Goal: Task Accomplishment & Management: Manage account settings

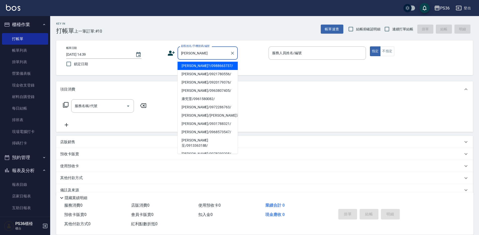
click at [194, 62] on li "[PERSON_NAME]?/0988663737/" at bounding box center [208, 66] width 60 height 8
type input "[PERSON_NAME]?/0988663737/"
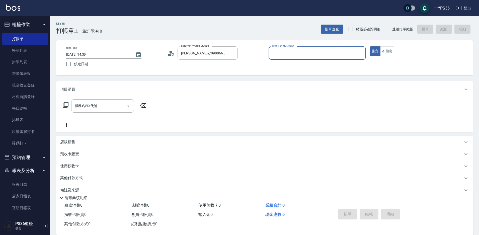
click at [193, 66] on div "帳單日期 [DATE] 14:39 鎖定日期 顧客姓名/手機號碼/編號 [PERSON_NAME]?/0988663737/ 顧客姓名/手機號碼/編號 服務人…" at bounding box center [264, 57] width 405 height 23
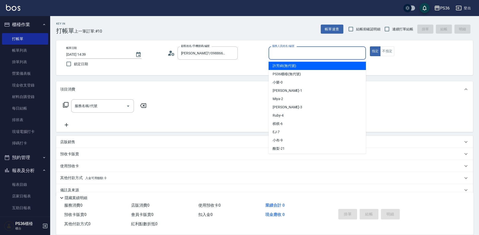
click at [281, 50] on div "服務人員姓名/編號 服務人員姓名/編號" at bounding box center [317, 52] width 97 height 13
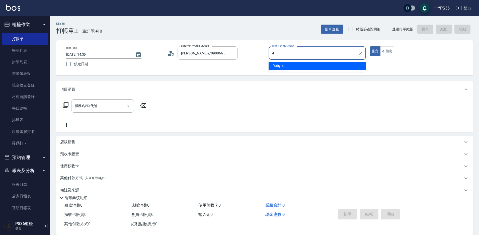
type input "Ruby-4"
type button "true"
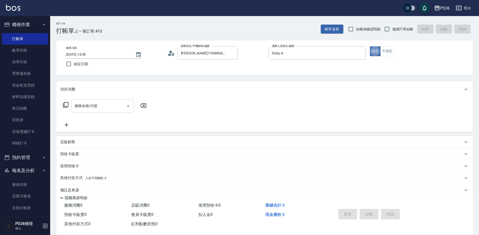
click at [126, 109] on icon "Open" at bounding box center [128, 106] width 6 height 6
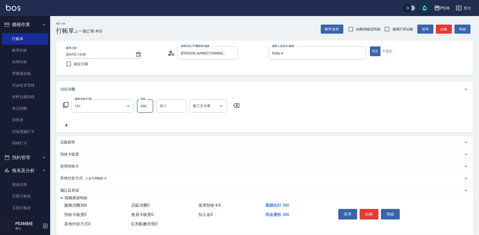
type input "洗髮(101)"
type input "顏亮亮-22"
click at [369, 215] on button "結帳" at bounding box center [369, 214] width 19 height 11
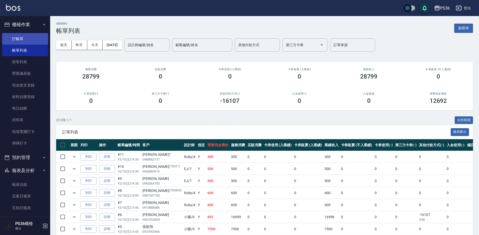
click at [16, 37] on link "打帳單" at bounding box center [25, 39] width 46 height 12
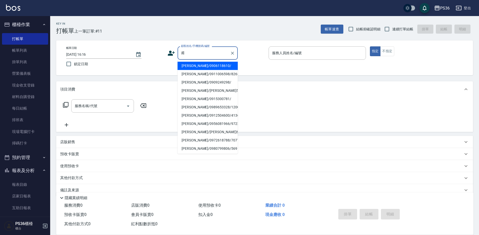
click at [214, 66] on li "[PERSON_NAME]/0906118610/" at bounding box center [208, 66] width 60 height 8
type input "[PERSON_NAME]/0906118610/"
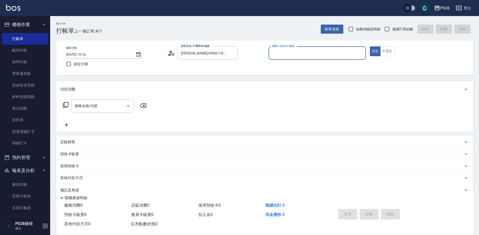
type input "Ruby-4"
click at [96, 108] on input "服務名稱/代號" at bounding box center [99, 106] width 51 height 9
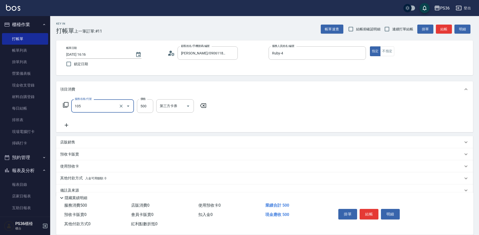
type input "A級單剪(105)"
click at [369, 207] on div "掛單 結帳 明細" at bounding box center [368, 215] width 65 height 16
click at [369, 209] on button "結帳" at bounding box center [369, 214] width 19 height 11
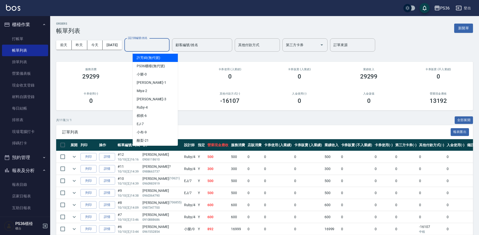
click at [155, 46] on input "設計師編號/姓名" at bounding box center [147, 45] width 41 height 9
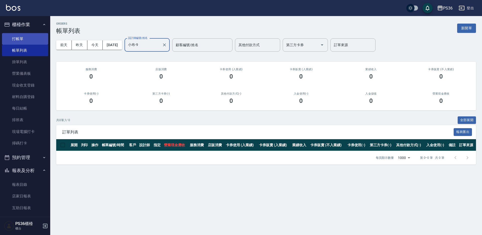
type input "小布-9"
click at [24, 41] on link "打帳單" at bounding box center [25, 39] width 46 height 12
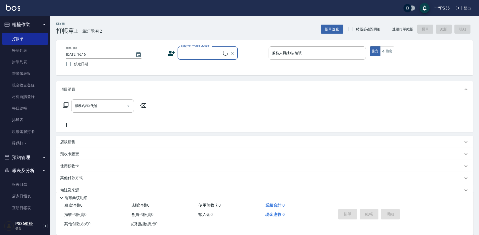
click at [198, 57] on input "顧客姓名/手機號碼/編號" at bounding box center [201, 53] width 43 height 9
click at [213, 64] on li "[PERSON_NAME]/0921763742/" at bounding box center [208, 66] width 60 height 8
type input "[PERSON_NAME]/0921763742/"
type input "小布-9"
click at [64, 105] on icon at bounding box center [66, 105] width 6 height 6
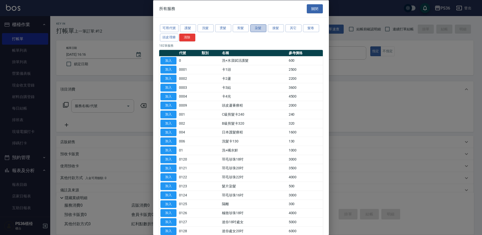
click at [259, 26] on button "染髮" at bounding box center [258, 28] width 16 height 8
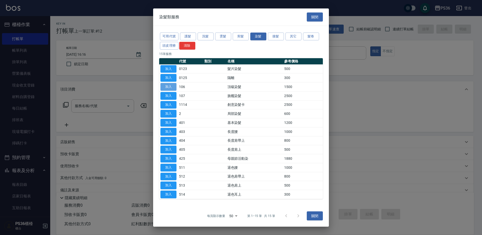
click at [172, 88] on button "加入" at bounding box center [168, 87] width 16 height 8
type input "頂級染髮(106)"
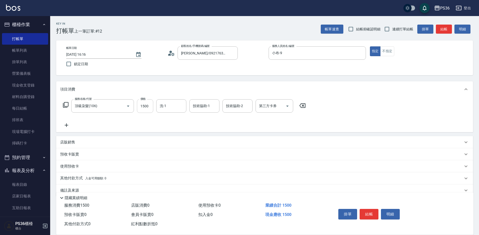
click at [147, 106] on input "1500" at bounding box center [145, 106] width 16 height 14
type input "1800"
click at [171, 106] on input "洗-1" at bounding box center [172, 106] width 26 height 9
click at [369, 212] on button "結帳" at bounding box center [369, 214] width 19 height 11
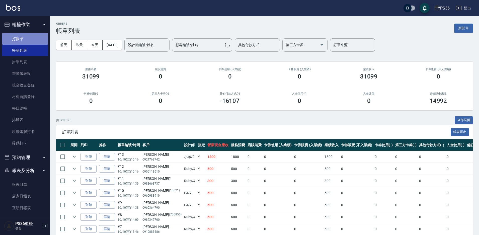
click at [29, 38] on link "打帳單" at bounding box center [25, 39] width 46 height 12
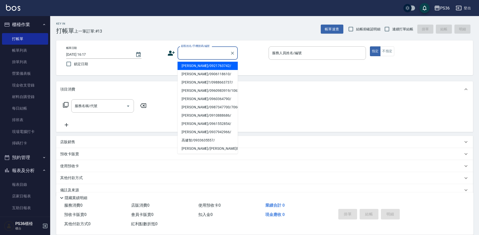
click at [182, 53] on input "顧客姓名/手機號碼/編號" at bounding box center [204, 53] width 48 height 9
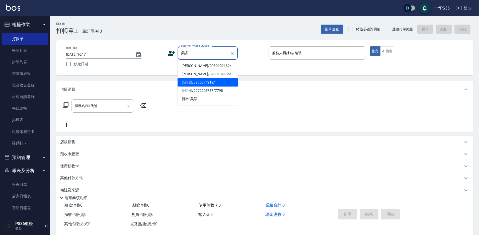
click at [202, 85] on li "吳語庭/0985374212/" at bounding box center [208, 82] width 60 height 8
type input "吳語庭/0985374212/"
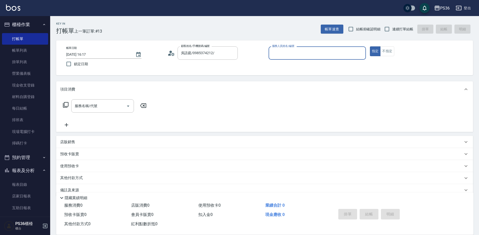
type input "小布-9"
click at [67, 105] on icon at bounding box center [66, 105] width 6 height 6
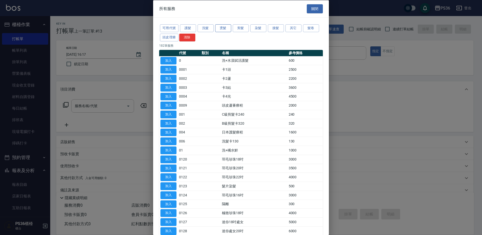
click at [219, 27] on button "燙髮" at bounding box center [223, 28] width 16 height 8
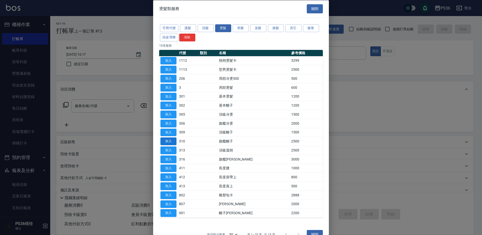
click at [171, 142] on button "加入" at bounding box center [168, 141] width 16 height 8
type input "旗艦離子(310)"
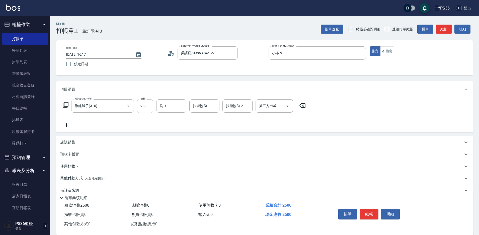
click at [146, 105] on input "2500" at bounding box center [145, 106] width 16 height 14
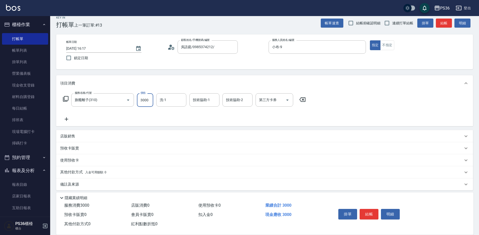
scroll to position [10, 0]
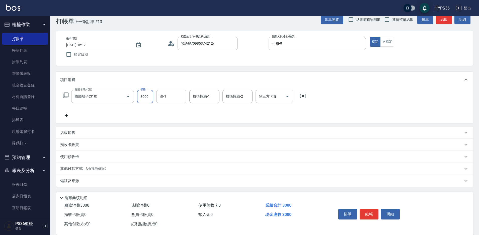
type input "3000"
click at [68, 168] on p "其他付款方式 入金可用餘額: 0" at bounding box center [83, 169] width 46 height 6
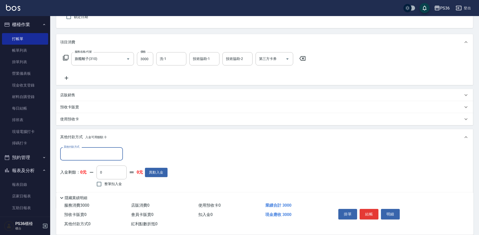
scroll to position [69, 0]
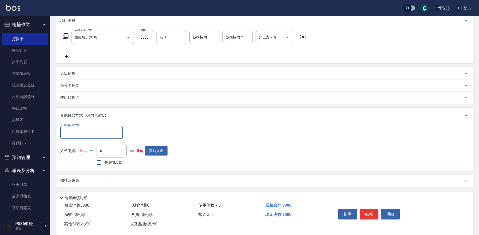
click at [102, 133] on input "其他付款方式" at bounding box center [91, 132] width 58 height 9
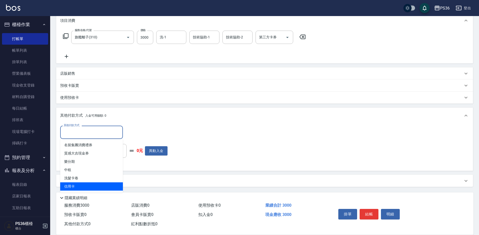
click at [82, 187] on span "信用卡" at bounding box center [91, 186] width 63 height 8
type input "信用卡"
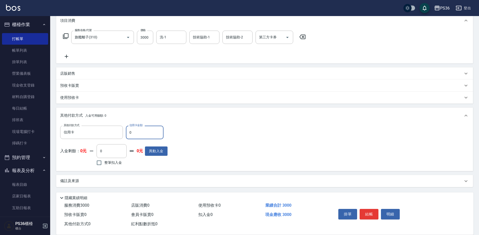
click at [147, 129] on input "0" at bounding box center [145, 133] width 38 height 14
type input "3000"
click at [371, 216] on button "結帳" at bounding box center [369, 214] width 19 height 11
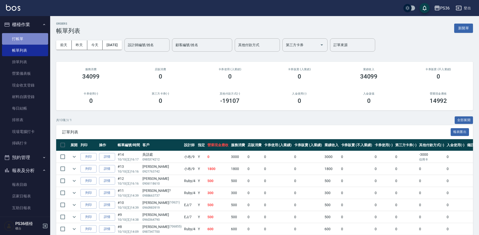
click at [29, 39] on link "打帳單" at bounding box center [25, 39] width 46 height 12
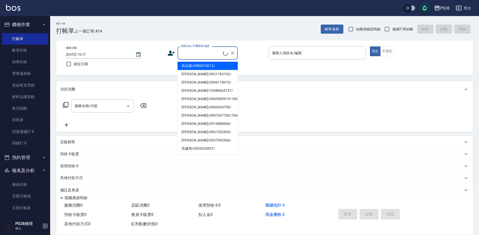
click at [191, 53] on input "顧客姓名/手機號碼/編號" at bounding box center [201, 53] width 43 height 9
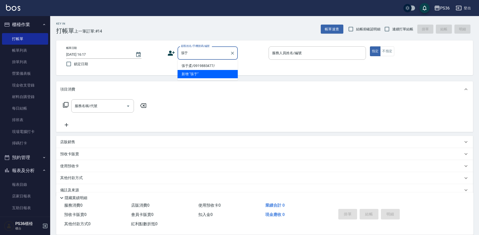
click at [203, 68] on li "張于柔/0919883477/" at bounding box center [208, 66] width 60 height 8
type input "張于柔/0919883477/"
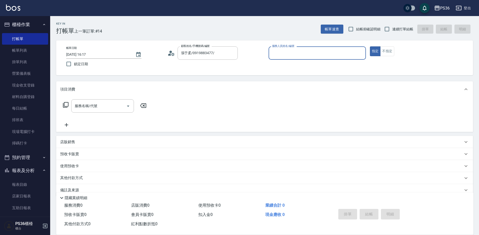
type input "小布-9"
click at [83, 107] on input "服務名稱/代號" at bounding box center [99, 106] width 51 height 9
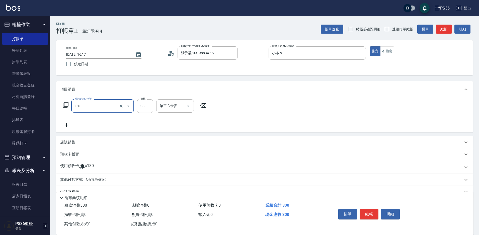
type input "洗髮(101)"
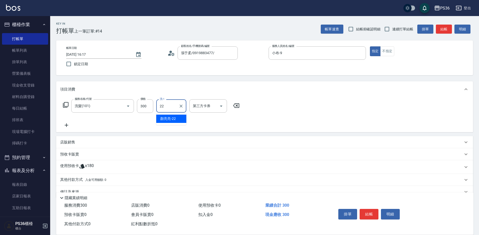
type input "顏亮亮-22"
click at [375, 210] on button "結帳" at bounding box center [369, 214] width 19 height 11
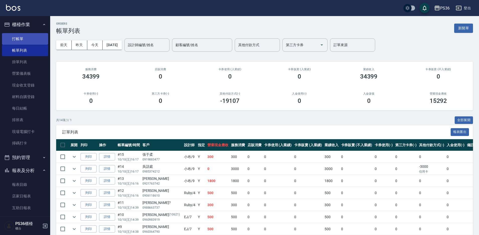
click at [33, 42] on link "打帳單" at bounding box center [25, 39] width 46 height 12
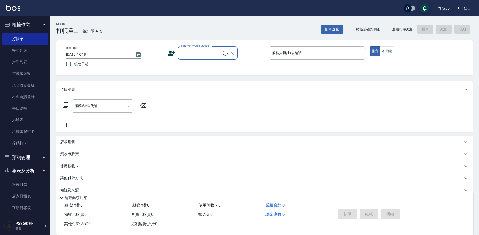
click at [194, 52] on input "顧客姓名/手機號碼/編號" at bounding box center [201, 53] width 43 height 9
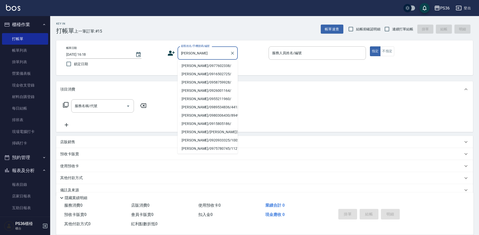
click at [208, 66] on li "[PERSON_NAME]/0977602338/" at bounding box center [208, 66] width 60 height 8
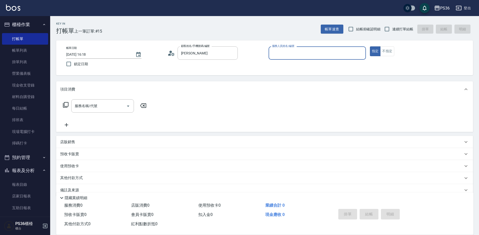
type input "[PERSON_NAME]/0977602338/"
type input "小布-9"
click at [98, 107] on input "服務名稱/代號" at bounding box center [99, 106] width 51 height 9
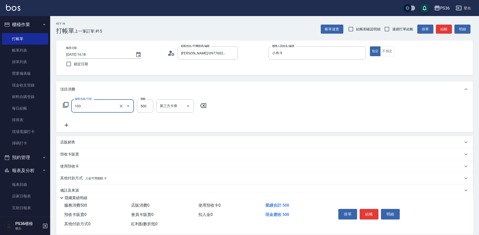
type input "B級洗剪(103)"
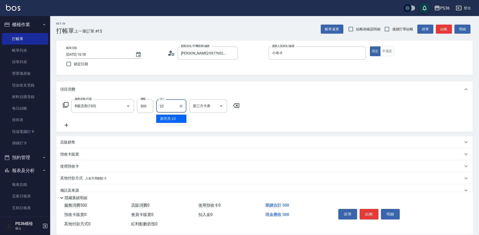
type input "顏亮亮-22"
click at [368, 213] on button "結帳" at bounding box center [369, 214] width 19 height 11
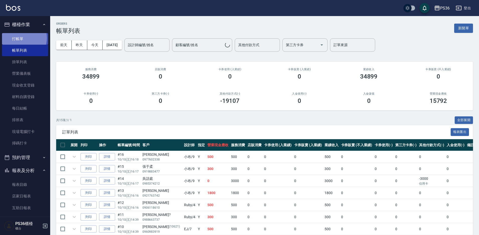
click at [21, 38] on link "打帳單" at bounding box center [25, 39] width 46 height 12
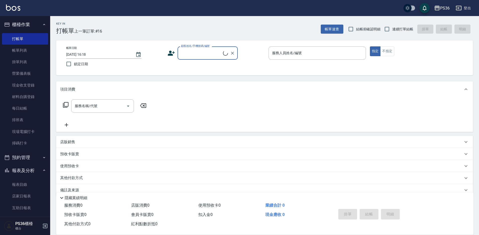
click at [201, 52] on input "顧客姓名/手機號碼/編號" at bounding box center [201, 53] width 43 height 9
click at [201, 65] on li "[PERSON_NAME]/0979595924/118391" at bounding box center [208, 66] width 60 height 8
type input "[PERSON_NAME]/0979595924/118391"
type input "小布-9"
click at [65, 105] on icon at bounding box center [66, 105] width 6 height 6
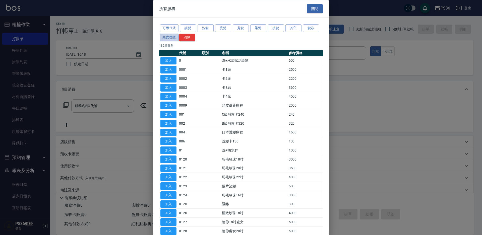
click at [165, 39] on button "頭皮理療" at bounding box center [169, 37] width 19 height 8
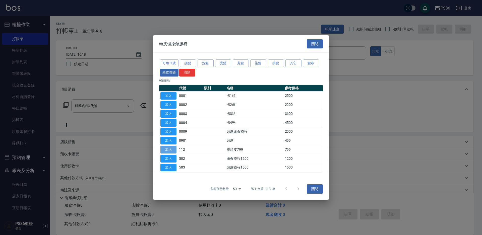
click at [171, 150] on button "加入" at bounding box center [168, 150] width 16 height 8
type input "洗頭皮799(112)"
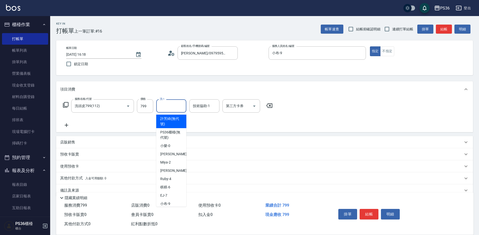
drag, startPoint x: 175, startPoint y: 110, endPoint x: 174, endPoint y: 112, distance: 2.6
click at [174, 112] on div "洗-1" at bounding box center [171, 105] width 30 height 13
type input "顏亮亮-22"
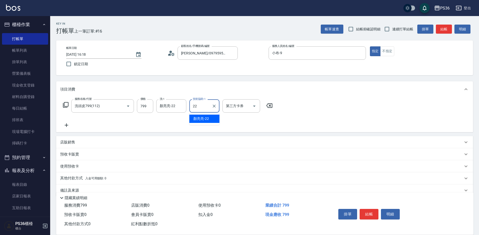
type input "顏亮亮-22"
click at [66, 124] on icon at bounding box center [66, 125] width 13 height 6
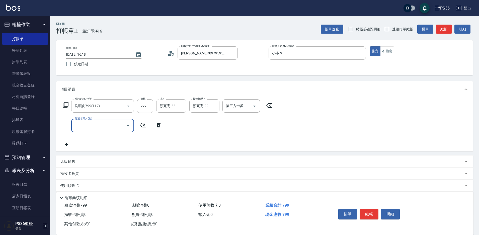
click at [98, 129] on input "服務名稱/代號" at bounding box center [99, 125] width 51 height 9
type input "B級單剪(104)"
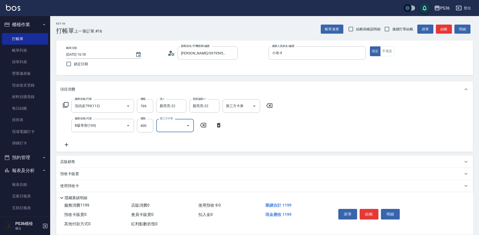
click at [372, 212] on button "結帳" at bounding box center [369, 214] width 19 height 11
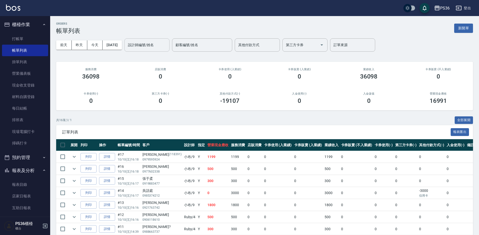
click at [136, 50] on div "設計師編號/姓名" at bounding box center [146, 44] width 45 height 13
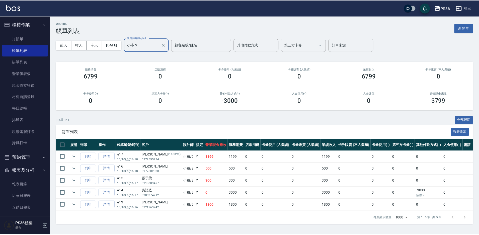
scroll to position [150, 0]
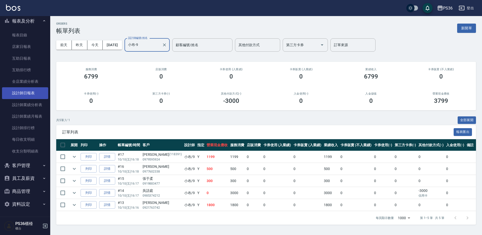
type input "小布-9"
click at [27, 94] on link "設計師日報表" at bounding box center [25, 93] width 46 height 12
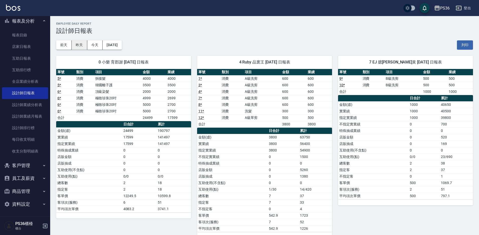
click at [81, 45] on button "昨天" at bounding box center [80, 44] width 16 height 9
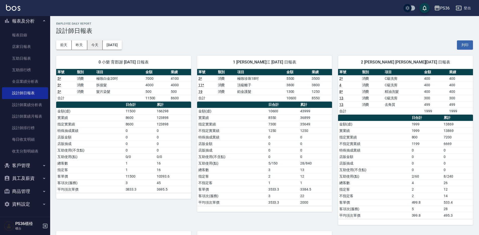
click at [96, 46] on button "今天" at bounding box center [95, 44] width 16 height 9
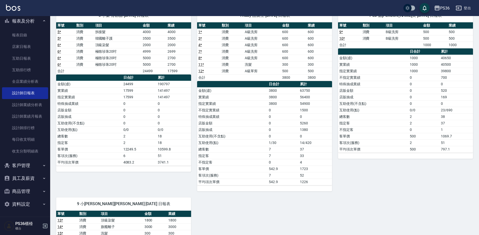
scroll to position [151, 0]
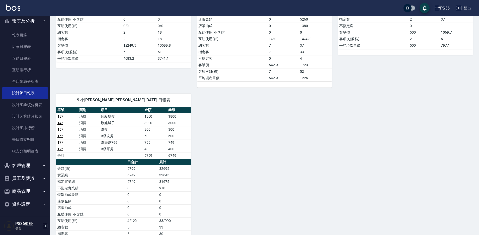
click at [280, 142] on div "0 小樂 育郡謝 [DATE] 日報表 單號 類別 項目 金額 業績 5 * 消費 拆接髮 4000 4000 5 * 消費 韓國離子護 3500 3500 …" at bounding box center [261, 84] width 423 height 370
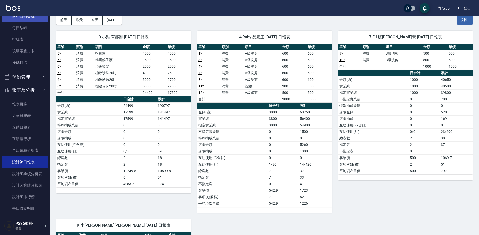
scroll to position [0, 0]
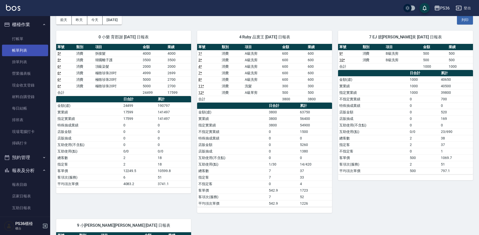
click at [14, 45] on link "帳單列表" at bounding box center [25, 51] width 46 height 12
click at [19, 38] on link "打帳單" at bounding box center [25, 39] width 46 height 12
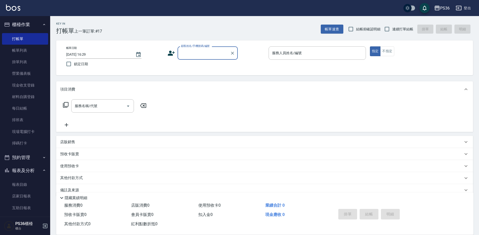
click at [201, 55] on input "顧客姓名/手機號碼/編號" at bounding box center [204, 53] width 48 height 9
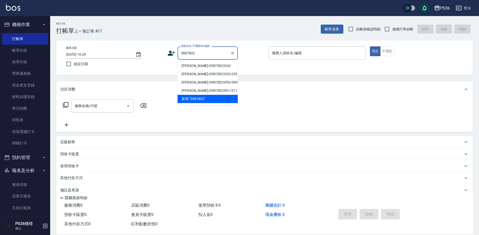
click at [196, 65] on li "[PERSON_NAME]/0987802334/" at bounding box center [208, 66] width 60 height 8
type input "[PERSON_NAME]/0987802334/"
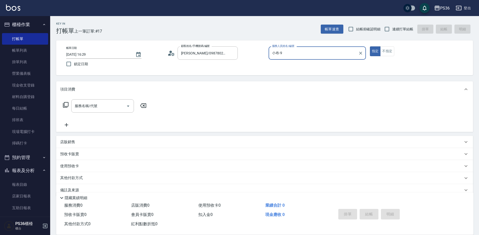
type input "小布-9"
click at [66, 107] on icon at bounding box center [66, 105] width 6 height 6
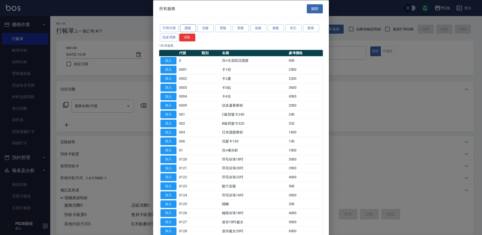
click at [185, 30] on button "護髮" at bounding box center [188, 28] width 16 height 8
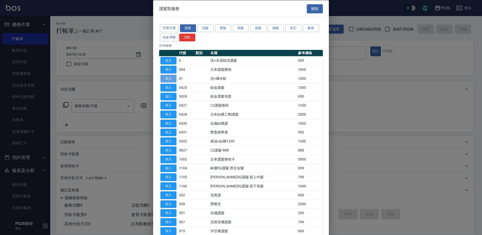
click at [168, 78] on button "加入" at bounding box center [168, 79] width 16 height 8
type input "洗+橘水鮮(01)"
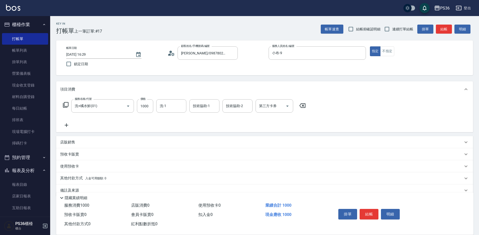
click at [370, 215] on button "結帳" at bounding box center [369, 214] width 19 height 11
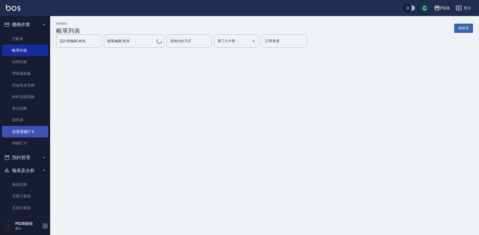
scroll to position [150, 0]
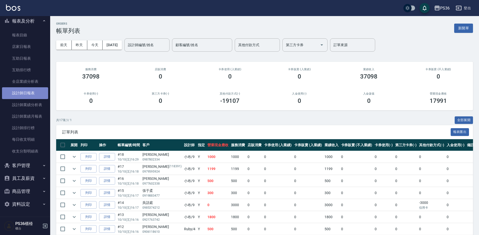
click at [32, 95] on link "設計師日報表" at bounding box center [25, 93] width 46 height 12
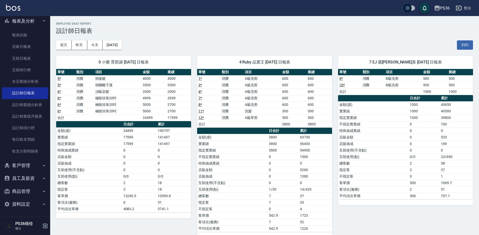
click at [331, 160] on td "0" at bounding box center [315, 163] width 33 height 7
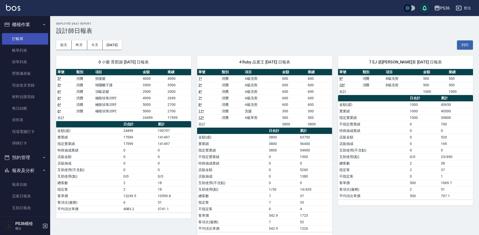
click at [26, 38] on link "打帳單" at bounding box center [25, 39] width 46 height 12
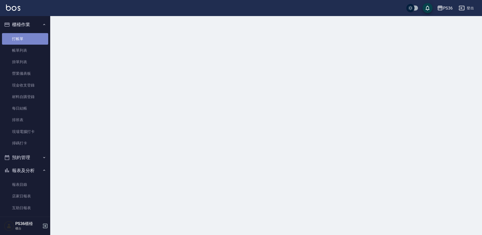
click at [26, 38] on link "打帳單" at bounding box center [25, 39] width 46 height 12
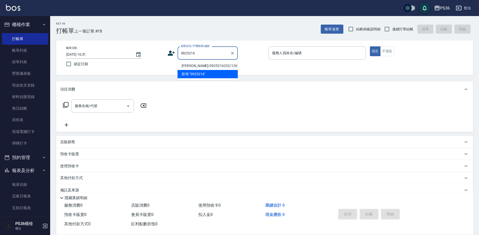
click at [202, 66] on li "[PERSON_NAME]/0925216232/1261" at bounding box center [208, 66] width 60 height 8
type input "[PERSON_NAME]/0925216232/1261"
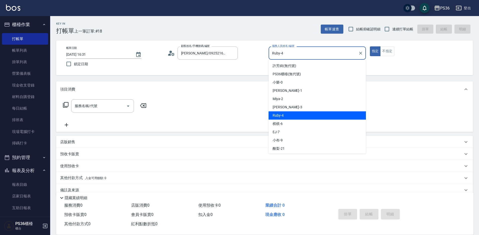
drag, startPoint x: 285, startPoint y: 50, endPoint x: 270, endPoint y: 53, distance: 15.9
click at [270, 53] on div "Ruby-4 服務人員姓名/編號" at bounding box center [317, 52] width 97 height 13
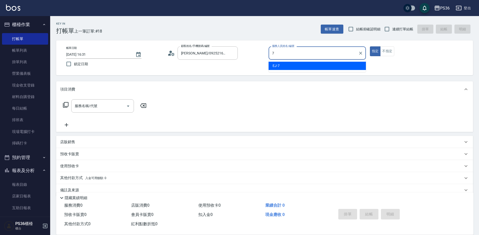
type input "7"
type button "true"
type input "EJ-7"
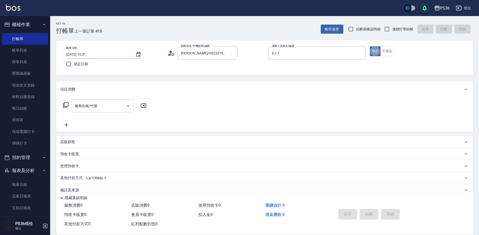
click at [86, 110] on input "服務名稱/代號" at bounding box center [99, 106] width 51 height 9
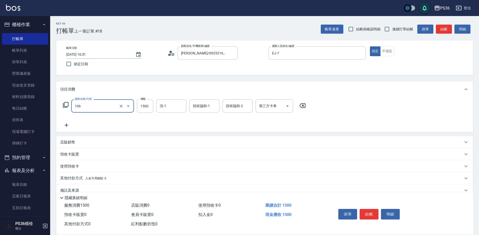
type input "頂級染髮(106)"
type input "2800"
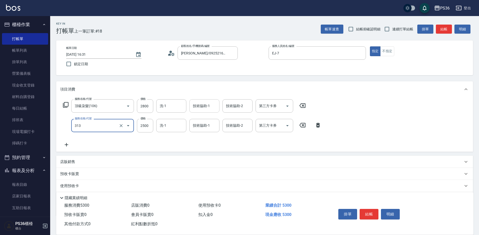
type input "頂級溫朔(313)"
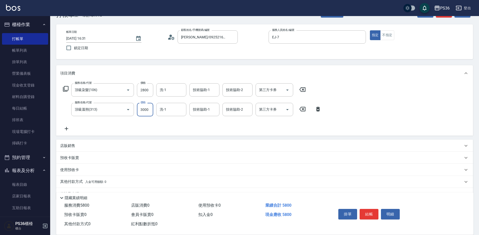
scroll to position [29, 0]
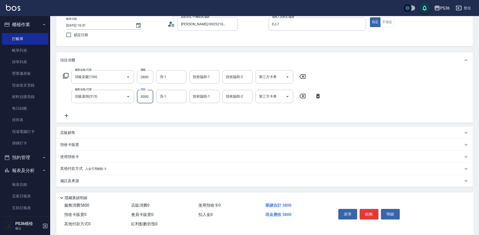
type input "3000"
click at [78, 169] on p "其他付款方式 入金可用餘額: 0" at bounding box center [83, 169] width 46 height 6
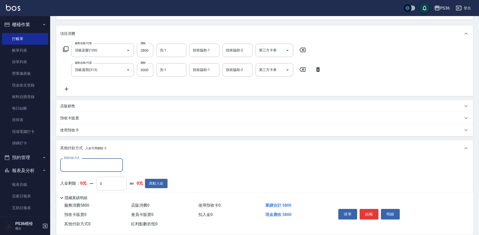
scroll to position [88, 0]
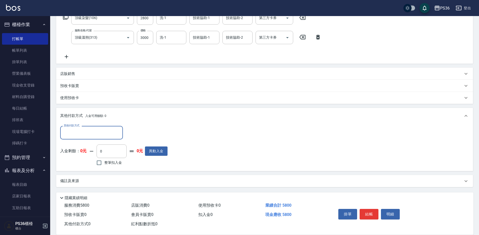
click at [75, 133] on input "其他付款方式" at bounding box center [91, 132] width 58 height 9
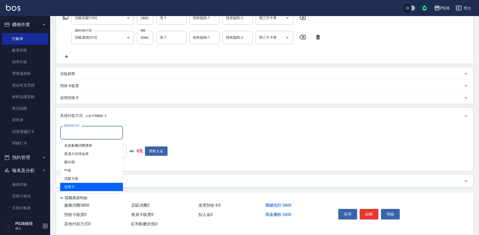
click at [80, 188] on span "信用卡" at bounding box center [91, 187] width 63 height 8
type input "信用卡"
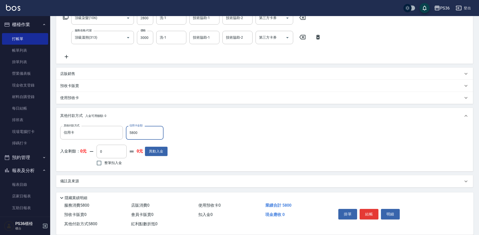
type input "5800"
click at [369, 212] on button "結帳" at bounding box center [369, 214] width 19 height 11
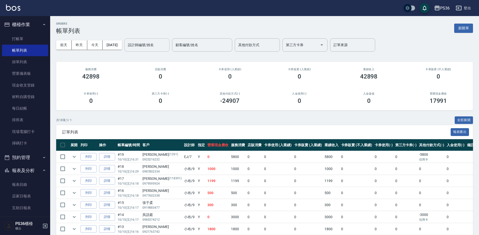
click at [143, 40] on div "設計師編號/姓名" at bounding box center [146, 44] width 45 height 13
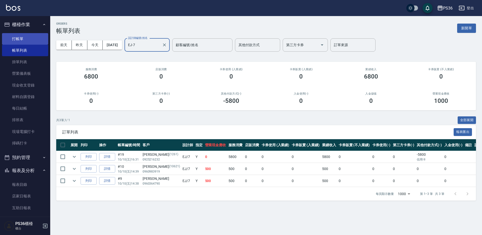
type input "EJ-7"
click at [33, 37] on link "打帳單" at bounding box center [25, 39] width 46 height 12
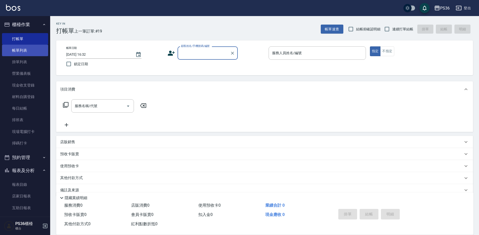
click at [20, 52] on link "帳單列表" at bounding box center [25, 51] width 46 height 12
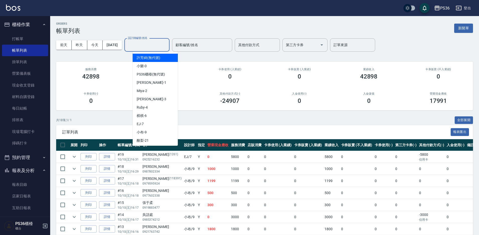
click at [148, 42] on input "設計師編號/姓名" at bounding box center [147, 45] width 41 height 9
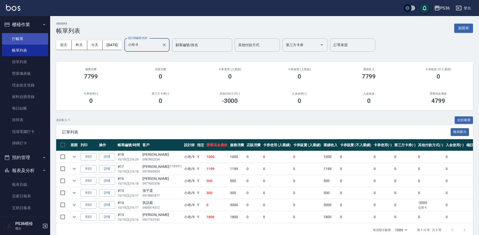
type input "小布-9"
click at [27, 37] on link "打帳單" at bounding box center [25, 39] width 46 height 12
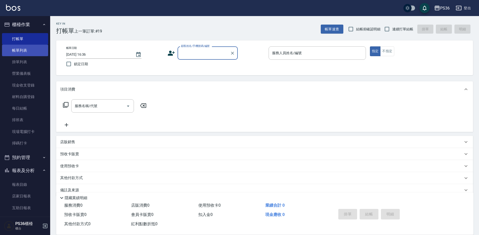
click at [30, 48] on link "帳單列表" at bounding box center [25, 51] width 46 height 12
click at [22, 52] on link "帳單列表" at bounding box center [25, 51] width 46 height 12
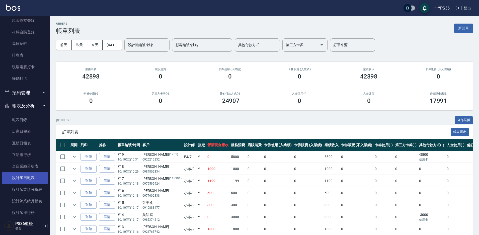
scroll to position [75, 0]
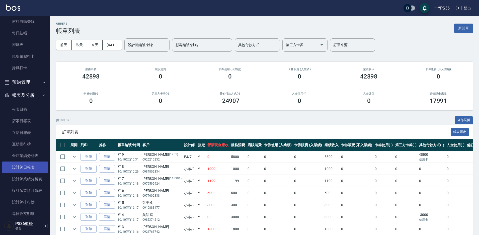
click at [38, 165] on link "設計師日報表" at bounding box center [25, 168] width 46 height 12
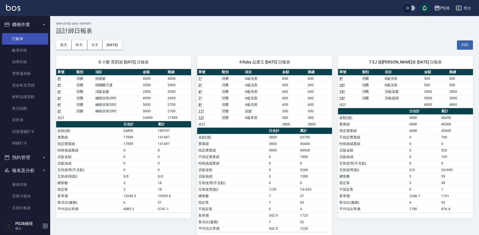
click at [23, 40] on link "打帳單" at bounding box center [25, 39] width 46 height 12
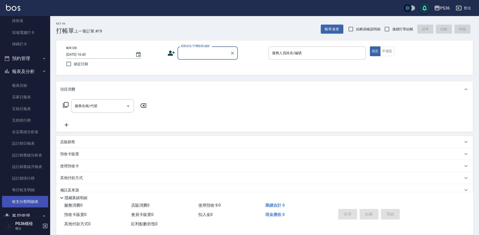
scroll to position [125, 0]
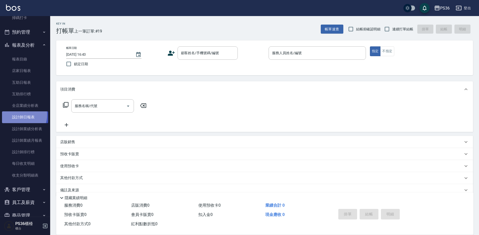
click at [19, 115] on link "設計師日報表" at bounding box center [25, 117] width 46 height 12
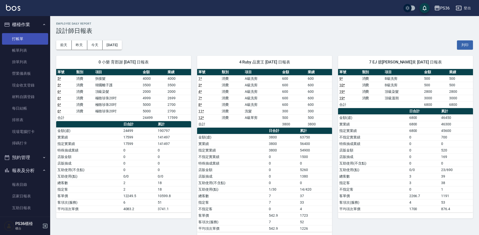
click at [9, 38] on link "打帳單" at bounding box center [25, 39] width 46 height 12
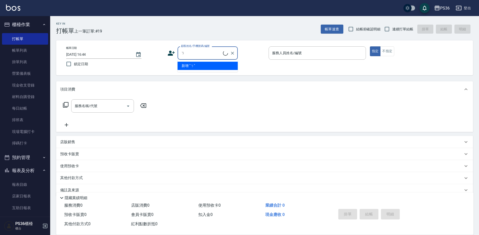
type input "ㄋ"
type input "每"
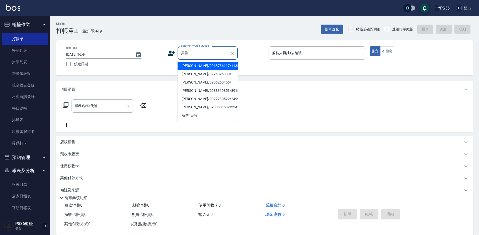
click at [206, 64] on li "[PERSON_NAME]/0968736117/1135" at bounding box center [208, 66] width 60 height 8
type input "[PERSON_NAME]/0968736117/1135"
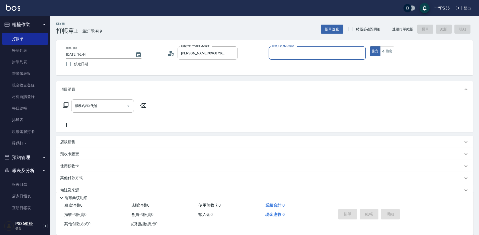
type input "Ruby-4"
click at [102, 102] on input "服務名稱/代號" at bounding box center [99, 106] width 51 height 9
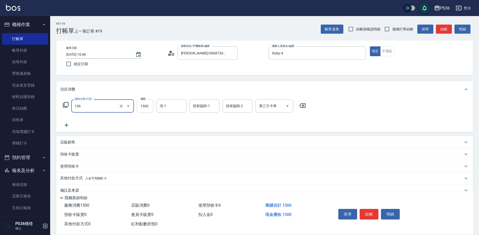
type input "頂級染髮(106)"
click at [142, 111] on input "1500" at bounding box center [145, 106] width 16 height 14
type input "2000"
click at [368, 213] on button "結帳" at bounding box center [369, 214] width 19 height 11
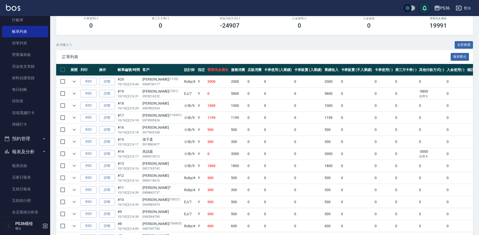
scroll to position [50, 0]
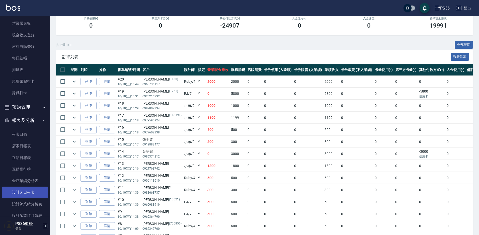
click at [34, 191] on link "設計師日報表" at bounding box center [25, 193] width 46 height 12
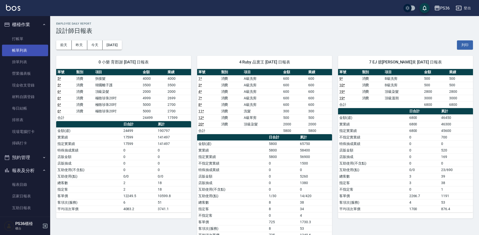
click at [23, 47] on link "帳單列表" at bounding box center [25, 51] width 46 height 12
click at [26, 48] on link "帳單列表" at bounding box center [25, 51] width 46 height 12
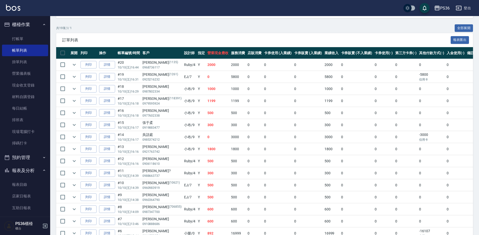
scroll to position [100, 0]
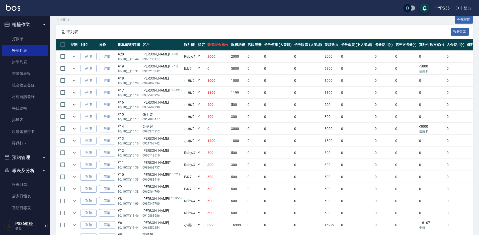
click at [108, 55] on link "詳情" at bounding box center [107, 57] width 16 height 8
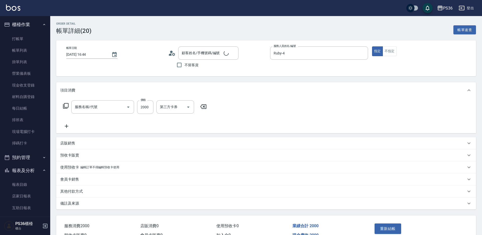
type input "Ruby-4"
click at [140, 105] on input "2000" at bounding box center [145, 107] width 16 height 14
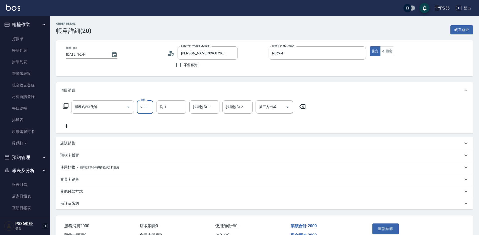
type input "[PERSON_NAME]/0968736117/1135"
type input "頂級染髮(106)"
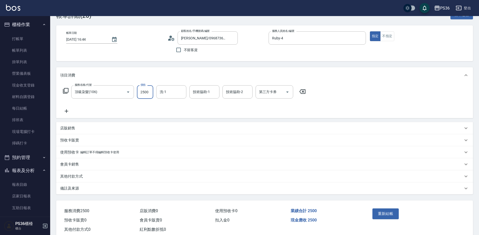
scroll to position [29, 0]
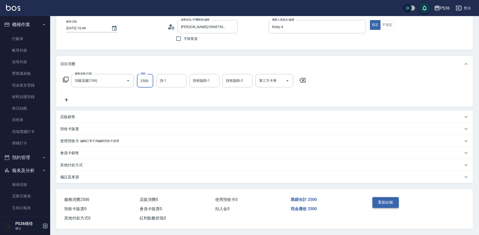
type input "2500"
click at [390, 202] on button "重新結帳" at bounding box center [386, 202] width 27 height 11
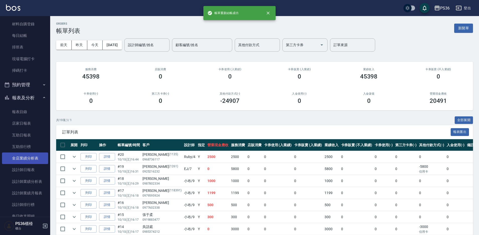
scroll to position [75, 0]
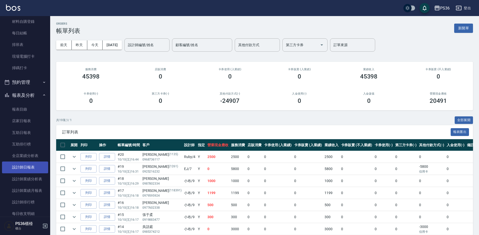
click at [34, 168] on link "設計師日報表" at bounding box center [25, 168] width 46 height 12
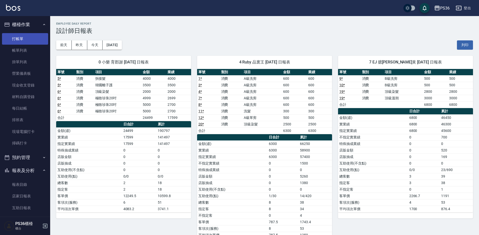
click at [22, 38] on link "打帳單" at bounding box center [25, 39] width 46 height 12
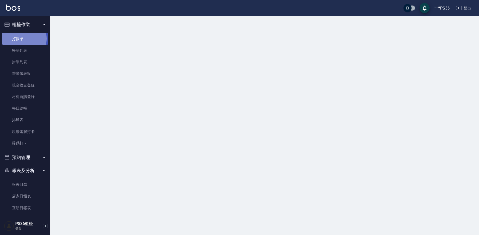
click at [22, 38] on link "打帳單" at bounding box center [25, 39] width 46 height 12
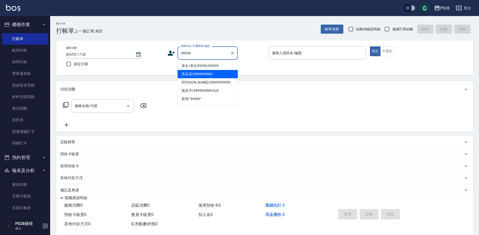
click at [199, 75] on li "高高高/099999999/" at bounding box center [208, 74] width 60 height 8
type input "高高高/099999999/"
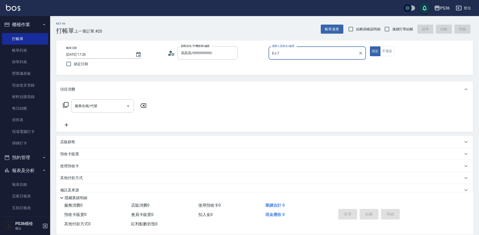
type input "EJ-7"
click at [93, 110] on input "服務名稱/代號" at bounding box center [99, 106] width 51 height 9
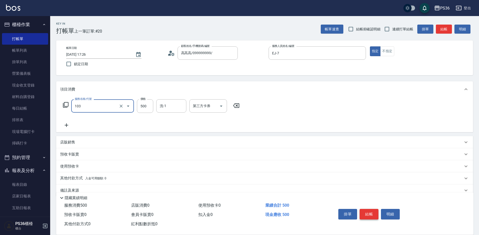
type input "B級洗剪(103)"
click at [365, 210] on button "結帳" at bounding box center [369, 214] width 19 height 11
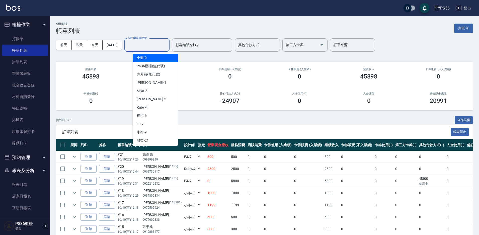
click at [153, 46] on input "設計師編號/姓名" at bounding box center [147, 45] width 41 height 9
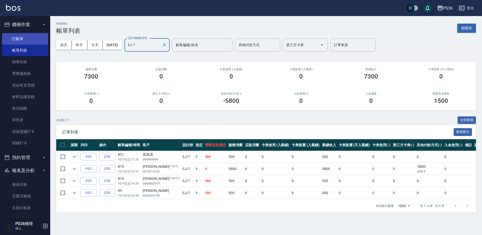
type input "EJ-7"
click at [20, 39] on link "打帳單" at bounding box center [25, 39] width 46 height 12
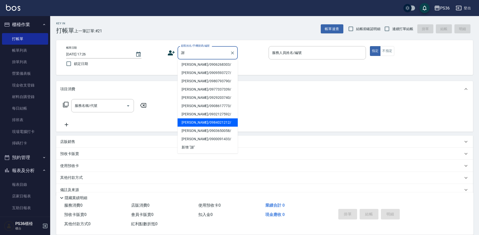
scroll to position [9, 0]
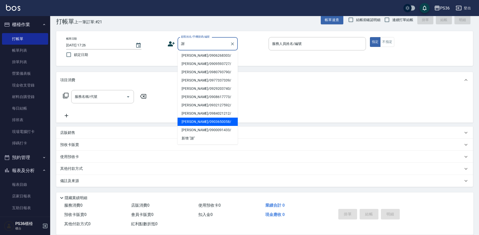
click at [212, 120] on li "[PERSON_NAME]/0903650058/" at bounding box center [208, 122] width 60 height 8
type input "[PERSON_NAME]/0903650058/"
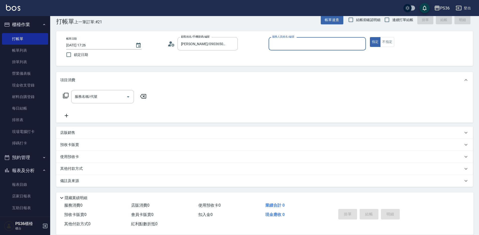
type input "小布-9"
click at [90, 96] on div "服務名稱/代號 服務名稱/代號" at bounding box center [102, 96] width 63 height 13
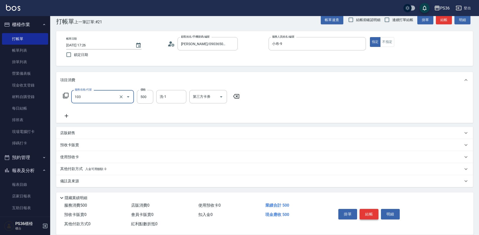
type input "B級洗剪(103)"
click at [374, 214] on button "結帳" at bounding box center [369, 214] width 19 height 11
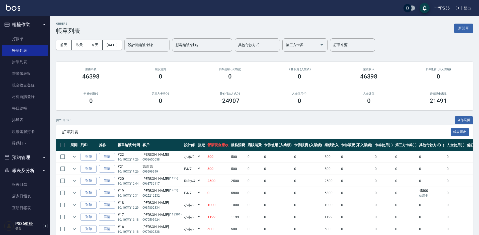
click at [165, 50] on div "設計師編號/姓名" at bounding box center [146, 44] width 45 height 13
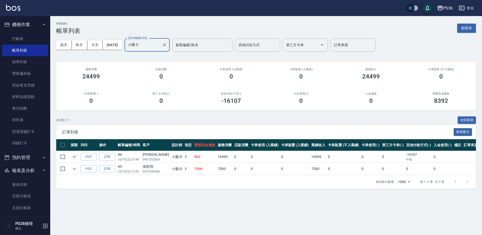
type input "小樂-0"
click at [75, 157] on icon "expand row" at bounding box center [74, 157] width 6 height 6
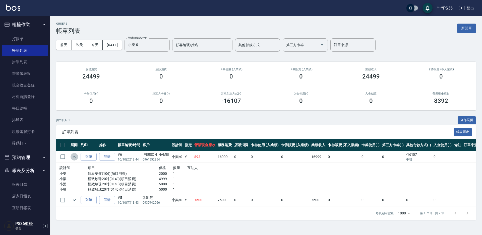
click at [75, 157] on icon "expand row" at bounding box center [74, 157] width 3 height 2
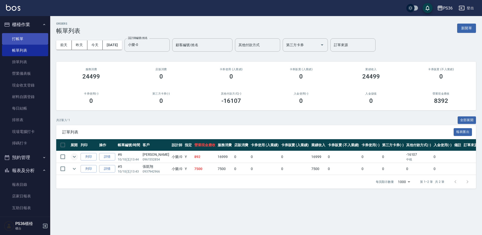
click at [23, 37] on link "打帳單" at bounding box center [25, 39] width 46 height 12
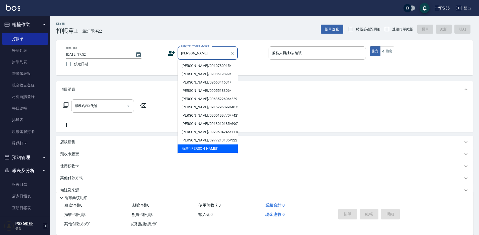
click at [200, 66] on li "[PERSON_NAME]/0910780915/" at bounding box center [208, 66] width 60 height 8
type input "[PERSON_NAME]/0910780915/"
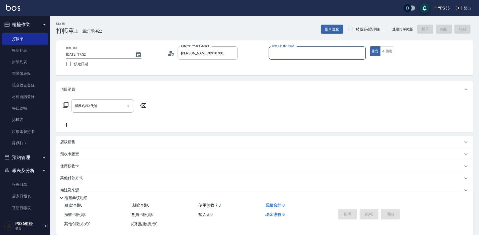
type input "Ruby-4"
click at [100, 106] on input "服務名稱/代號" at bounding box center [99, 106] width 51 height 9
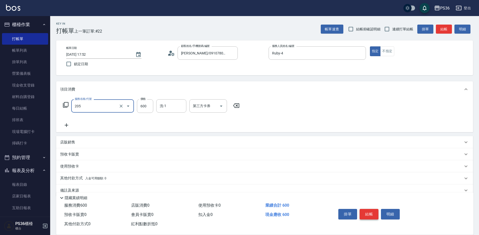
type input "A級洗剪(205)"
click at [369, 213] on button "結帳" at bounding box center [369, 214] width 19 height 11
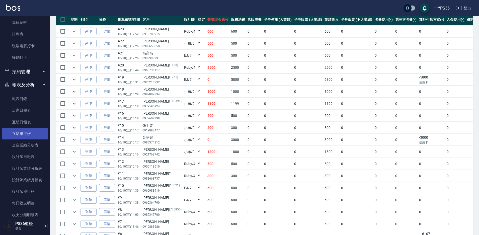
scroll to position [125, 0]
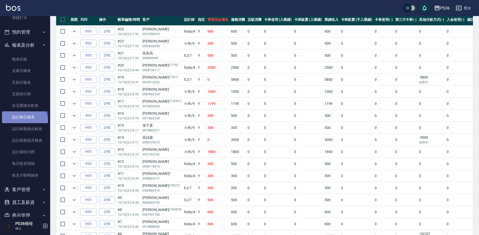
click at [23, 121] on link "設計師日報表" at bounding box center [25, 117] width 46 height 12
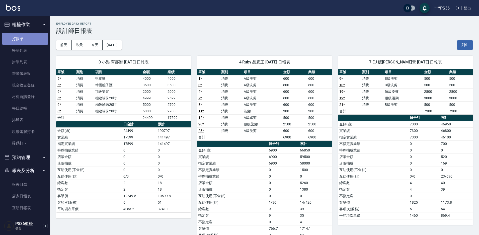
click at [27, 40] on link "打帳單" at bounding box center [25, 39] width 46 height 12
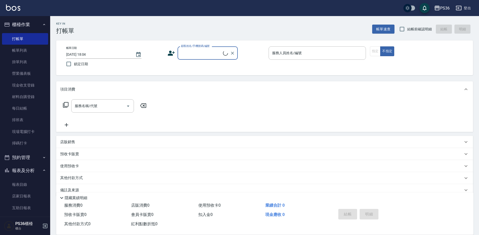
click at [210, 50] on input "顧客姓名/手機號碼/編號" at bounding box center [201, 53] width 43 height 9
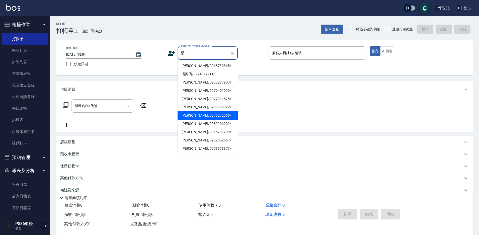
click at [201, 113] on li "[PERSON_NAME]/0975272366/" at bounding box center [208, 115] width 60 height 8
type input "[PERSON_NAME]/0975272366/"
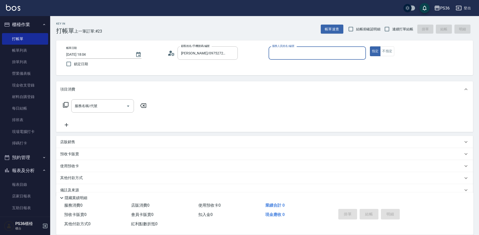
type input "[PERSON_NAME]-1"
click at [67, 104] on icon at bounding box center [66, 105] width 6 height 6
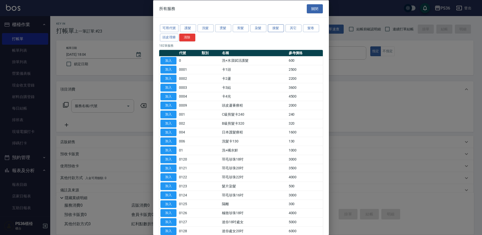
click at [273, 29] on button "接髮" at bounding box center [276, 28] width 16 height 8
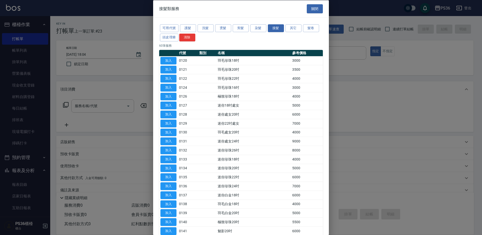
scroll to position [125, 0]
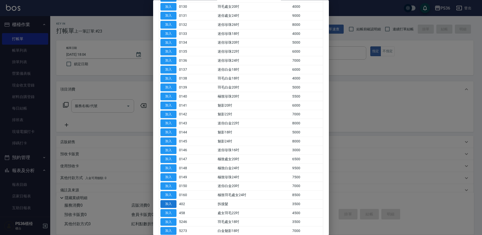
click at [169, 200] on button "加入" at bounding box center [168, 204] width 16 height 8
type input "拆接髮(402)"
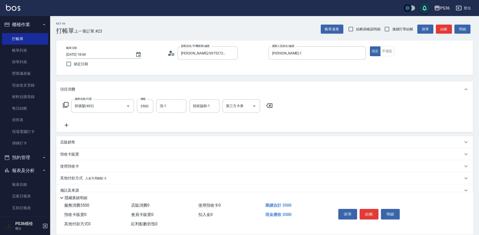
click at [63, 104] on icon at bounding box center [66, 105] width 6 height 6
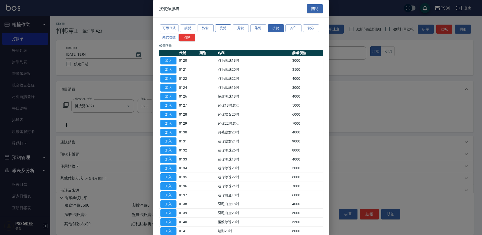
click at [224, 27] on button "燙髮" at bounding box center [223, 28] width 16 height 8
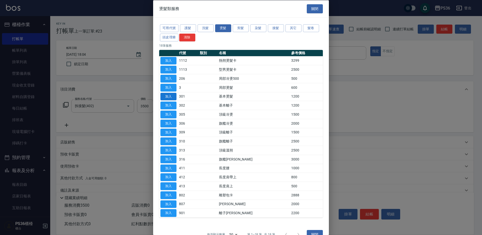
click at [168, 95] on button "加入" at bounding box center [168, 97] width 16 height 8
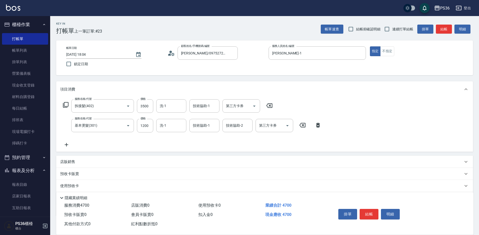
click at [67, 104] on icon at bounding box center [66, 105] width 6 height 6
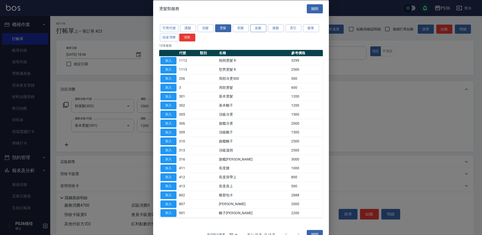
click at [257, 29] on button "染髮" at bounding box center [258, 28] width 16 height 8
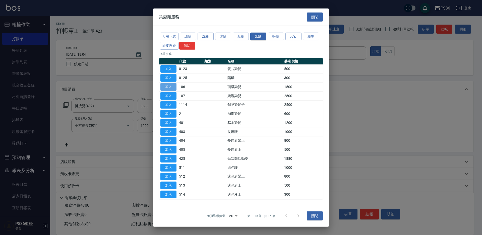
click at [164, 85] on button "加入" at bounding box center [168, 87] width 16 height 8
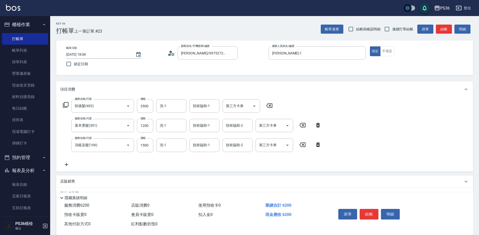
click at [65, 104] on icon at bounding box center [66, 105] width 6 height 6
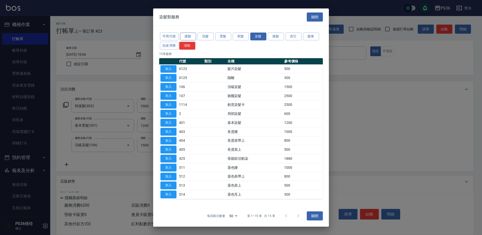
click at [187, 39] on button "護髮" at bounding box center [188, 37] width 16 height 8
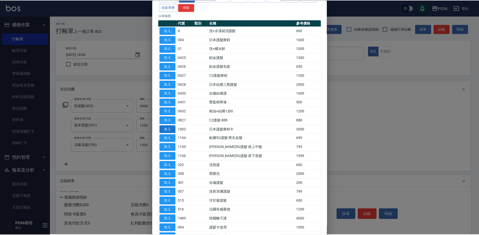
scroll to position [64, 0]
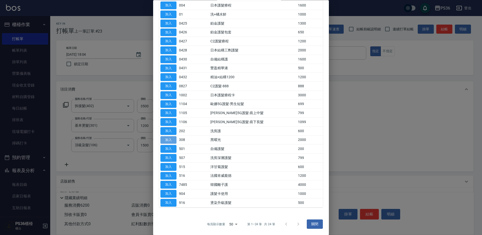
click at [165, 141] on button "加入" at bounding box center [168, 140] width 16 height 8
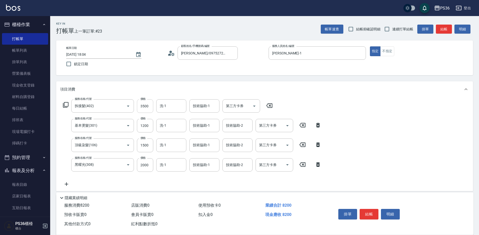
click at [146, 107] on input "3500" at bounding box center [145, 106] width 16 height 14
click at [144, 108] on input "4000" at bounding box center [145, 106] width 16 height 14
type input "4000"
click at [147, 124] on input "1200" at bounding box center [145, 126] width 16 height 14
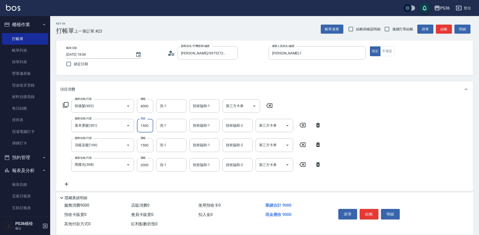
type input "1500"
click at [148, 158] on div "服務名稱/代號 拆接髮(402) 服務名稱/代號 價格 4000 價格 洗-1 洗-1 技術協助-1 技術協助-1 第三方卡券 第三方卡券 服務名稱/代號 基…" at bounding box center [192, 143] width 264 height 88
click at [144, 146] on input "1500" at bounding box center [145, 145] width 16 height 14
type input "1200"
click at [141, 166] on input "2000" at bounding box center [145, 165] width 16 height 14
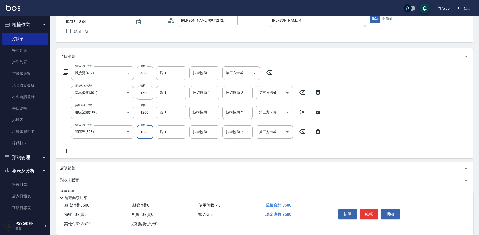
scroll to position [68, 0]
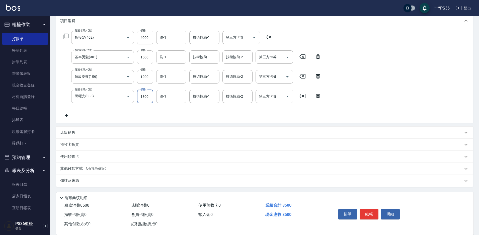
type input "1800"
click at [69, 168] on p "其他付款方式 入金可用餘額: 0" at bounding box center [83, 169] width 46 height 6
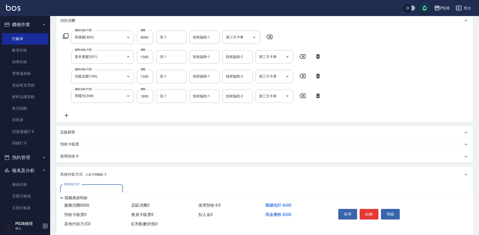
scroll to position [0, 0]
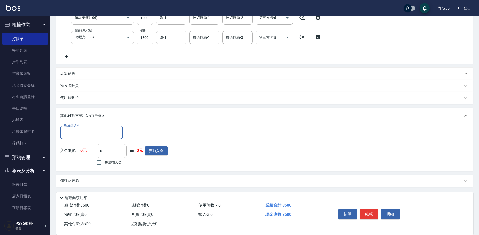
click at [95, 134] on input "其他付款方式" at bounding box center [91, 132] width 58 height 9
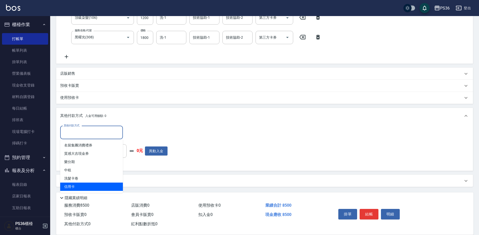
click at [91, 185] on span "信用卡" at bounding box center [91, 187] width 63 height 8
type input "信用卡"
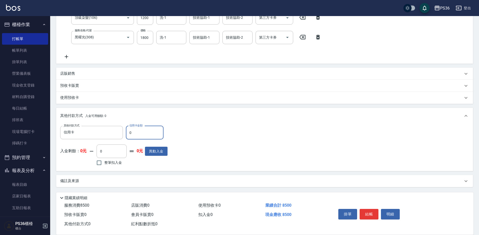
click at [151, 129] on input "0" at bounding box center [145, 133] width 38 height 14
type input "8500"
click at [372, 212] on button "結帳" at bounding box center [369, 214] width 19 height 11
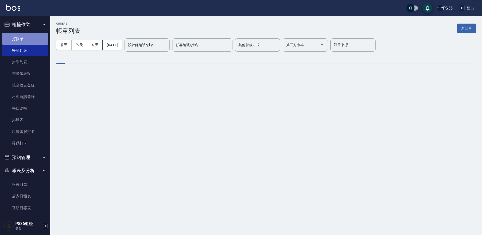
click at [30, 40] on link "打帳單" at bounding box center [25, 39] width 46 height 12
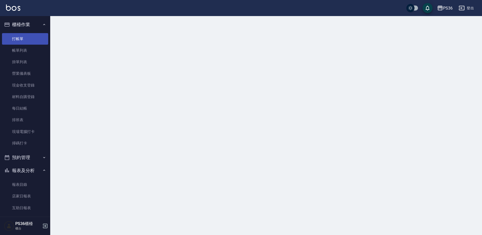
click at [30, 40] on link "打帳單" at bounding box center [25, 39] width 46 height 12
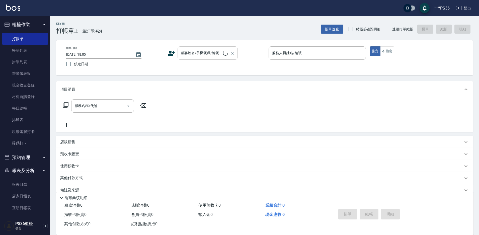
click at [194, 57] on input "顧客姓名/手機號碼/編號" at bounding box center [201, 53] width 43 height 9
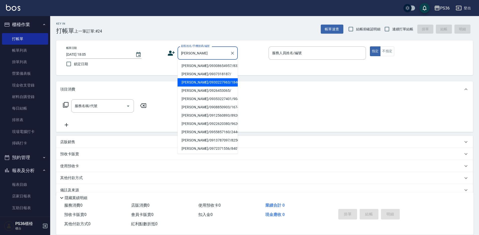
click at [198, 83] on li "[PERSON_NAME]/0930227963/1840" at bounding box center [208, 82] width 60 height 8
type input "[PERSON_NAME]/0930227963/1840"
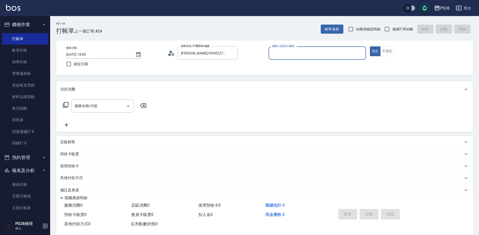
type input "[PERSON_NAME]-1"
click at [66, 104] on icon at bounding box center [66, 105] width 6 height 6
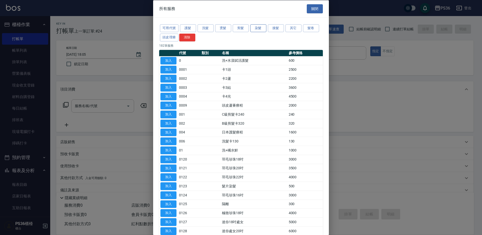
click at [258, 31] on button "染髮" at bounding box center [258, 28] width 16 height 8
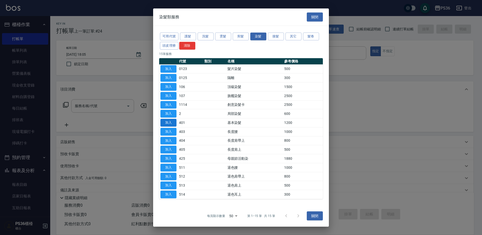
click at [169, 123] on button "加入" at bounding box center [168, 123] width 16 height 8
type input "基本染髮(401)"
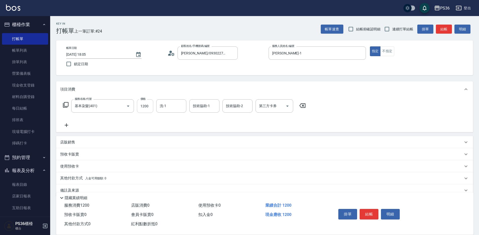
click at [152, 107] on input "1200" at bounding box center [145, 106] width 16 height 14
type input "1500"
click at [166, 103] on input "洗-1" at bounding box center [172, 106] width 26 height 9
type input "顏亮亮-22"
click at [362, 211] on button "結帳" at bounding box center [369, 214] width 19 height 11
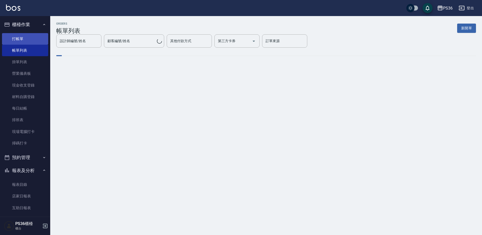
click at [27, 38] on link "打帳單" at bounding box center [25, 39] width 46 height 12
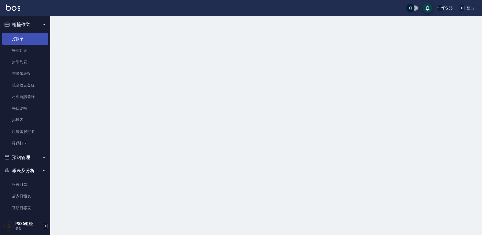
click at [27, 38] on link "打帳單" at bounding box center [25, 39] width 46 height 12
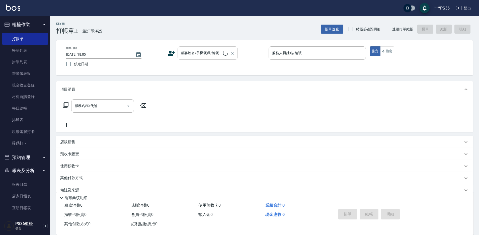
click at [212, 58] on div "顧客姓名/手機號碼/編號" at bounding box center [208, 52] width 60 height 13
click at [205, 63] on li "[PERSON_NAME]/0985294977/331350" at bounding box center [208, 66] width 60 height 8
type input "[PERSON_NAME]/0985294977/331350"
type input "[PERSON_NAME]-1"
click at [114, 112] on div "服務名稱/代號" at bounding box center [102, 105] width 63 height 13
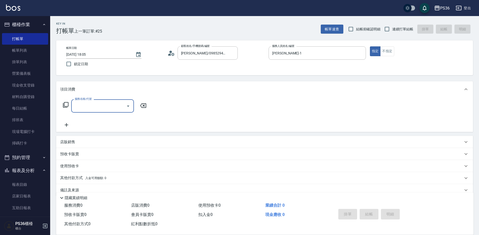
click at [114, 107] on input "服務名稱/代號" at bounding box center [99, 106] width 51 height 9
type input "A級洗剪(205)"
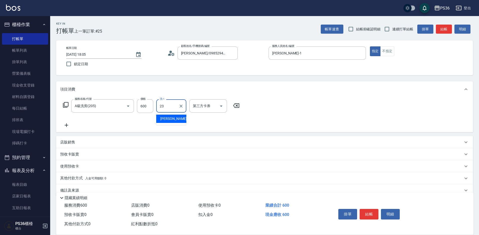
type input "[PERSON_NAME]-23"
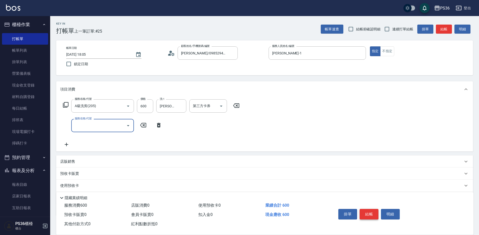
click at [371, 212] on button "結帳" at bounding box center [369, 214] width 19 height 11
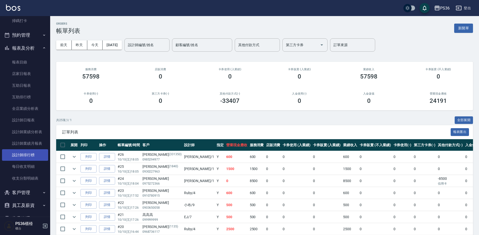
scroll to position [125, 0]
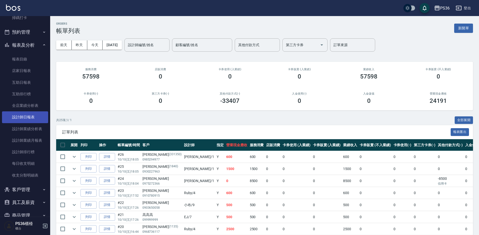
click at [27, 122] on link "設計師日報表" at bounding box center [25, 117] width 46 height 12
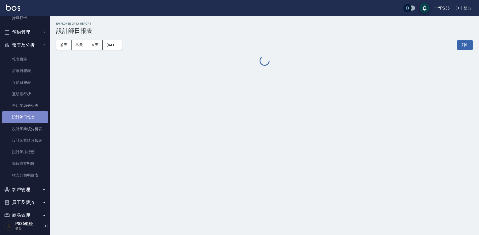
click at [27, 122] on link "設計師日報表" at bounding box center [25, 117] width 46 height 12
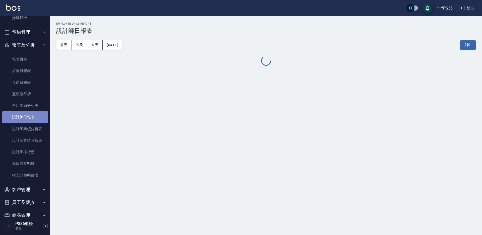
click at [27, 122] on link "設計師日報表" at bounding box center [25, 117] width 46 height 12
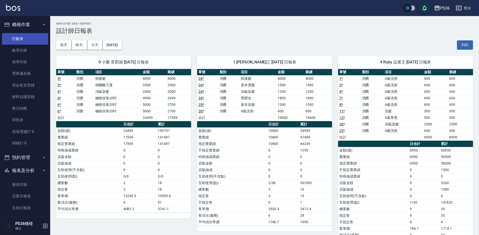
click at [13, 41] on link "打帳單" at bounding box center [25, 39] width 46 height 12
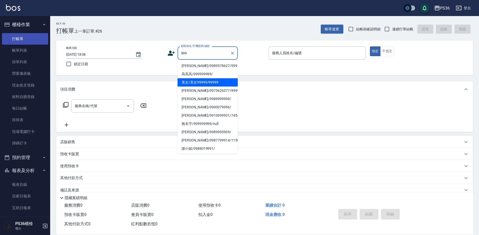
type input "美女/美女99999/99999"
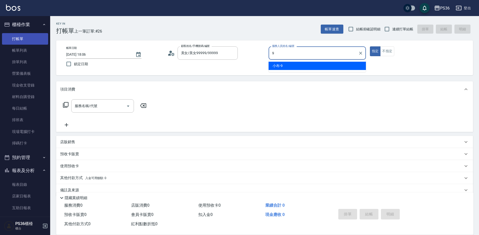
type input "小布-9"
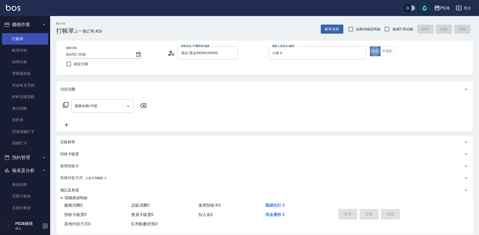
type button "true"
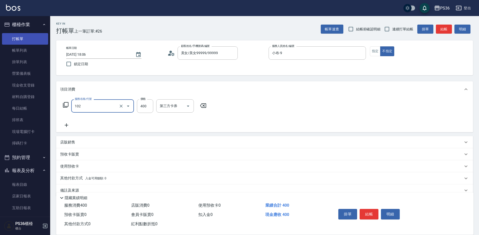
type input "精油洗髮(102)"
type input "500"
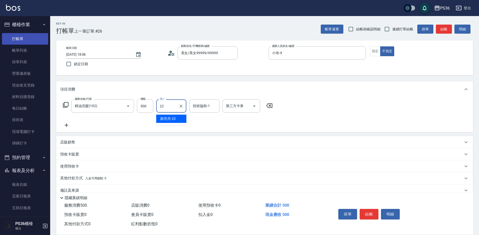
type input "顏亮亮-22"
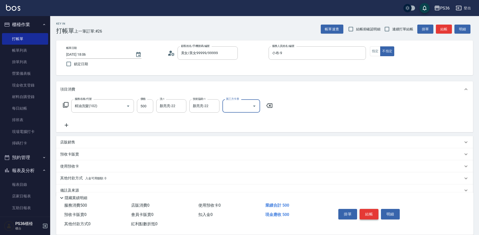
click at [374, 210] on button "結帳" at bounding box center [369, 214] width 19 height 11
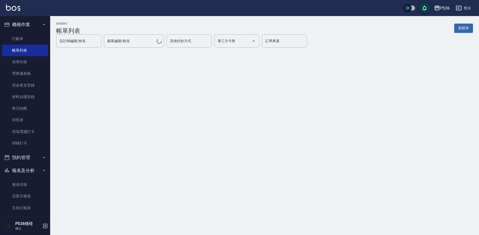
scroll to position [150, 0]
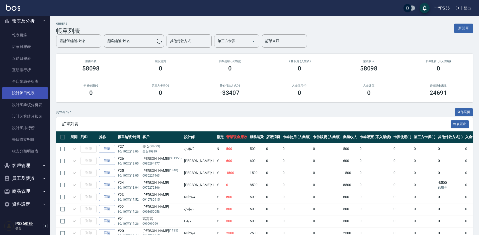
click at [15, 92] on link "設計師日報表" at bounding box center [25, 93] width 46 height 12
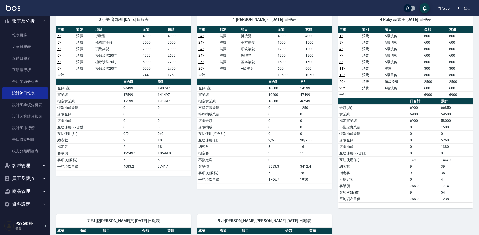
scroll to position [151, 0]
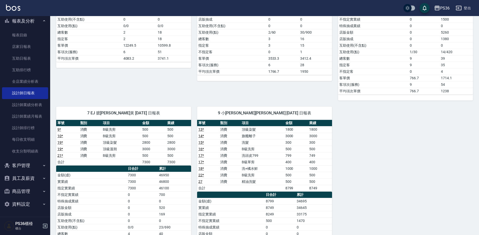
click at [389, 154] on div "0 小樂 育郡謝 [DATE] 日報表 單號 類別 項目 金額 業績 5 * 消費 拆接髮 4000 4000 5 * 消費 韓國離子護 3500 3500 …" at bounding box center [261, 100] width 423 height 403
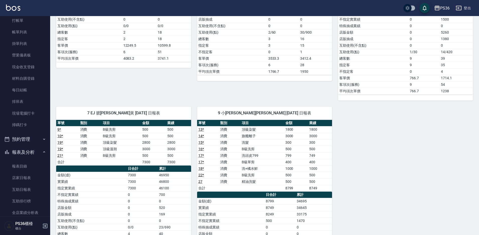
scroll to position [0, 0]
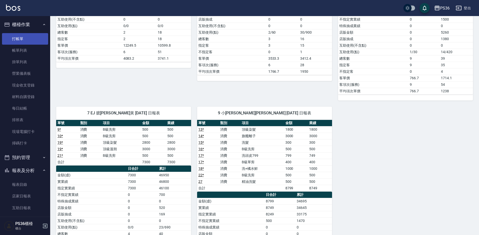
click at [27, 40] on link "打帳單" at bounding box center [25, 39] width 46 height 12
